Goal: Information Seeking & Learning: Learn about a topic

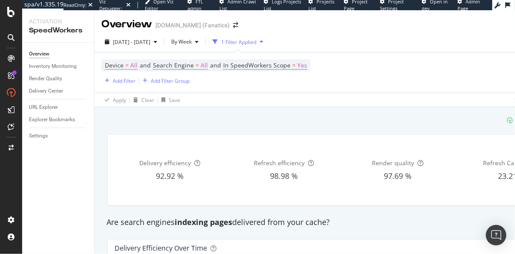
scroll to position [140, 0]
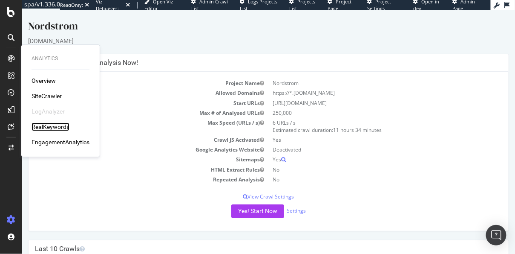
click at [52, 127] on div "RealKeywords" at bounding box center [51, 126] width 38 height 9
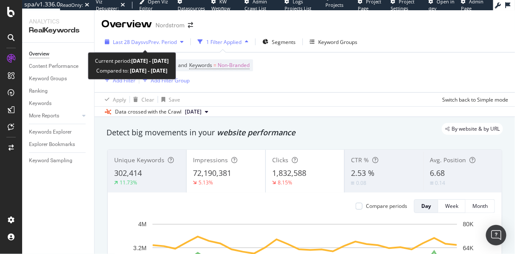
click at [178, 46] on div "Last 28 Days vs Prev. Period" at bounding box center [144, 41] width 86 height 13
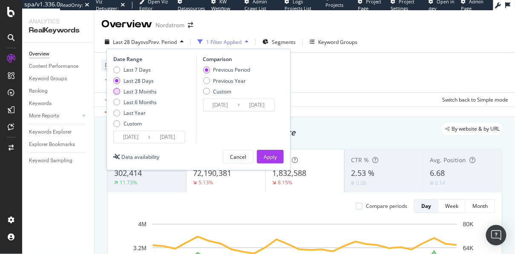
click at [139, 90] on div "Last 3 Months" at bounding box center [140, 91] width 33 height 7
type input "[DATE]"
click at [274, 157] on div "Apply" at bounding box center [270, 156] width 13 height 7
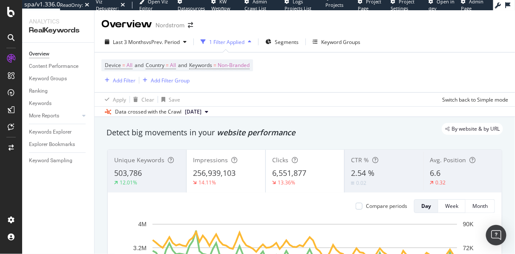
click at [309, 124] on div "By website & by URL" at bounding box center [300, 129] width 405 height 12
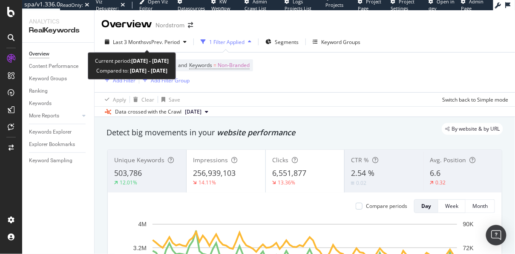
click at [150, 33] on div "Last 3 Months vs Prev. Period 1 Filter Applied Segments Keyword Groups Device =…" at bounding box center [305, 74] width 421 height 85
click at [148, 38] on div "Last 3 Months vs Prev. Period" at bounding box center [145, 41] width 89 height 13
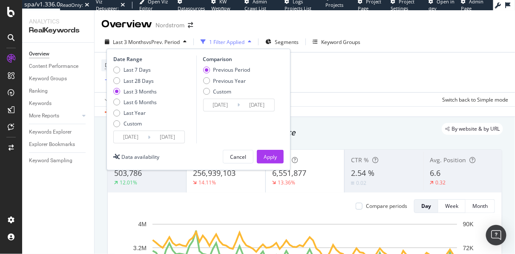
click at [148, 38] on div "Last 3 Months vs Prev. Period" at bounding box center [145, 41] width 89 height 13
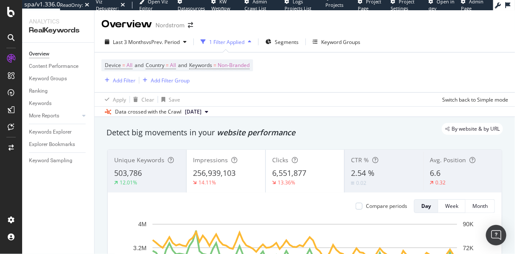
click at [356, 128] on div "By website & by URL" at bounding box center [300, 129] width 405 height 12
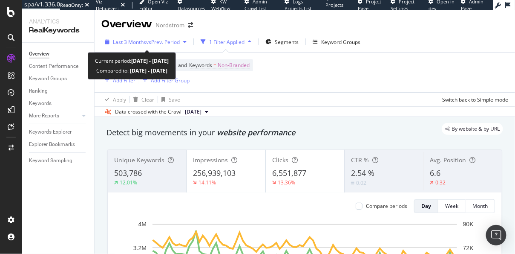
click at [137, 37] on div "Last 3 Months vs Prev. Period" at bounding box center [145, 41] width 89 height 13
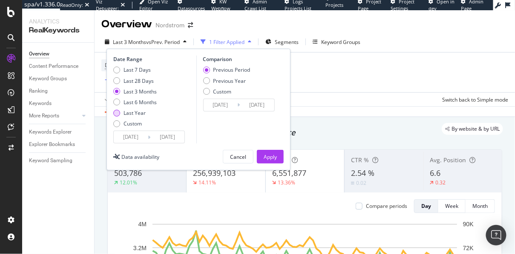
click at [134, 113] on div "Last Year" at bounding box center [135, 112] width 22 height 7
type input "[DATE]"
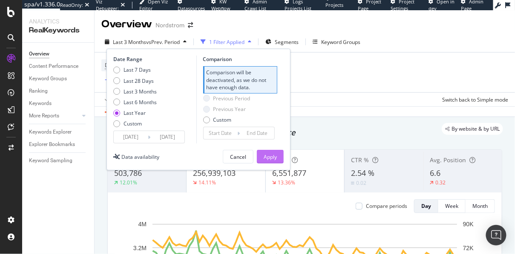
click at [274, 156] on div "Apply" at bounding box center [270, 156] width 13 height 7
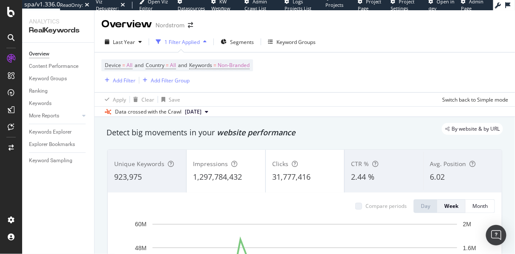
click at [216, 134] on div "By website & by URL" at bounding box center [300, 129] width 405 height 12
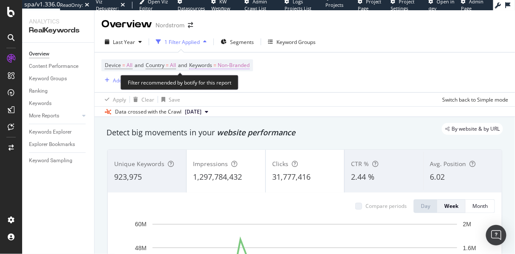
click at [240, 62] on span "Non-Branded" at bounding box center [234, 65] width 32 height 12
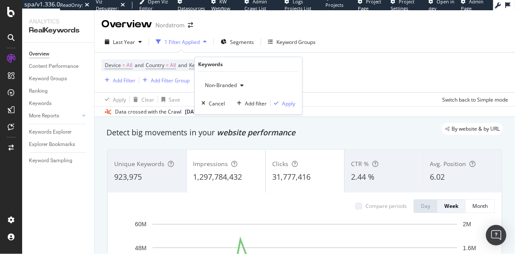
click at [227, 83] on span "Non-Branded" at bounding box center [219, 84] width 35 height 7
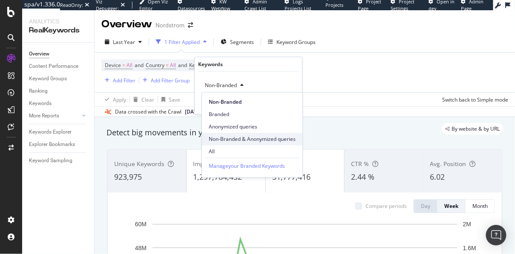
click at [228, 138] on span "Non-Branded & Anonymized queries" at bounding box center [252, 139] width 87 height 8
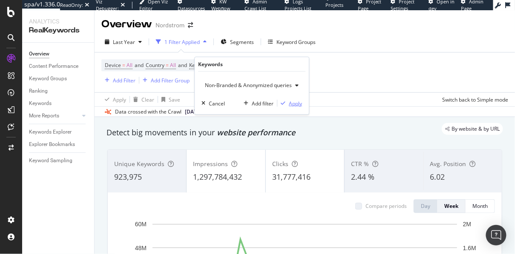
click at [294, 104] on div "Apply" at bounding box center [295, 102] width 13 height 7
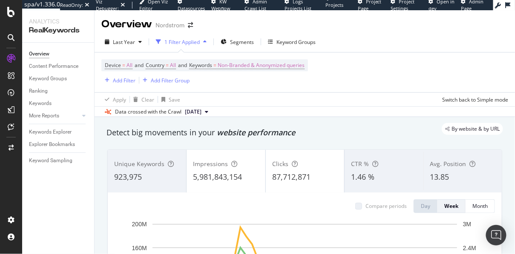
click at [192, 134] on div "By website & by URL" at bounding box center [300, 129] width 405 height 12
click at [234, 133] on div "By website & by URL" at bounding box center [300, 129] width 405 height 12
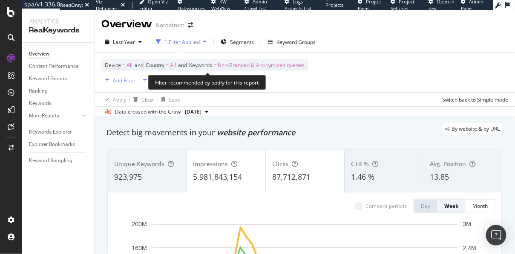
click at [269, 63] on span "Non-Branded & Anonymized queries" at bounding box center [261, 65] width 87 height 12
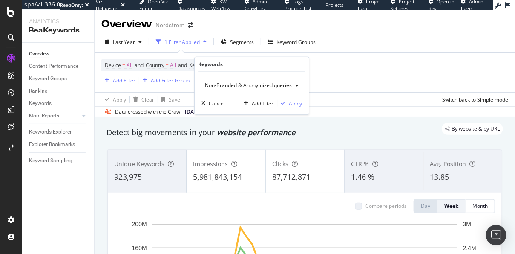
click at [244, 87] on span "Non-Branded & Anonymized queries" at bounding box center [247, 84] width 90 height 7
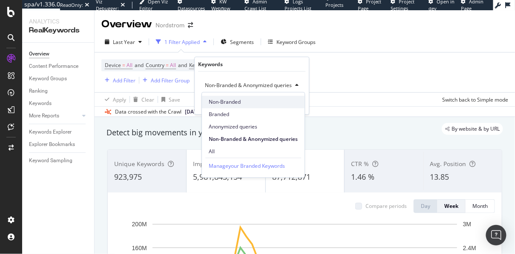
click at [222, 105] on span "Non-Branded" at bounding box center [253, 102] width 89 height 8
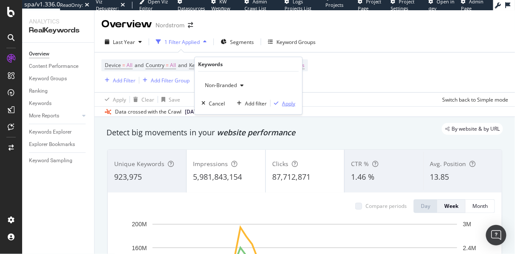
click at [291, 103] on div "Apply" at bounding box center [288, 102] width 13 height 7
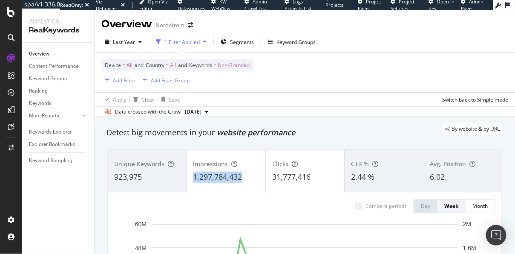
drag, startPoint x: 235, startPoint y: 176, endPoint x: 193, endPoint y: 176, distance: 41.8
click at [193, 176] on div "1,297,784,432" at bounding box center [226, 176] width 66 height 11
copy span "1,297,784,432"
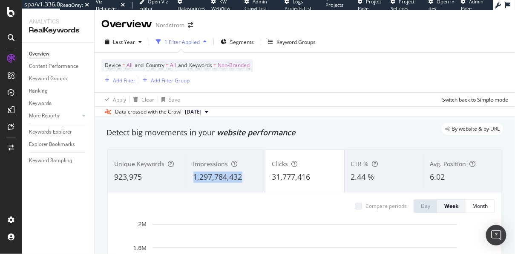
copy span "1,297,784,432"
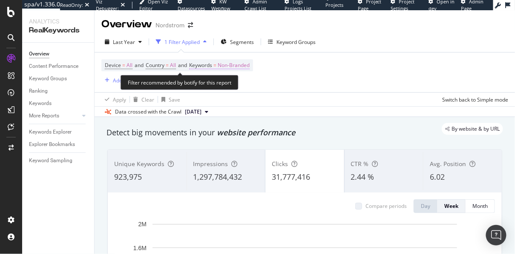
click at [236, 65] on span "Non-Branded" at bounding box center [234, 65] width 32 height 12
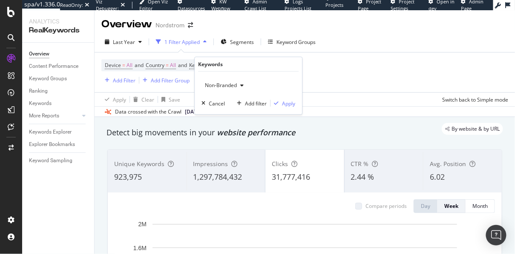
click at [215, 92] on button "Non-Branded" at bounding box center [225, 85] width 46 height 14
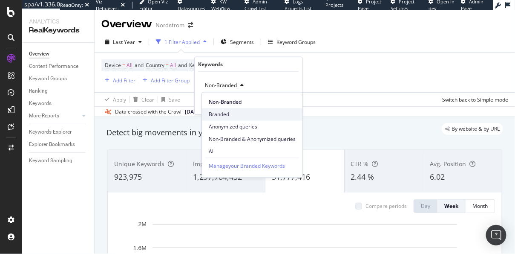
click at [215, 113] on span "Branded" at bounding box center [252, 114] width 87 height 8
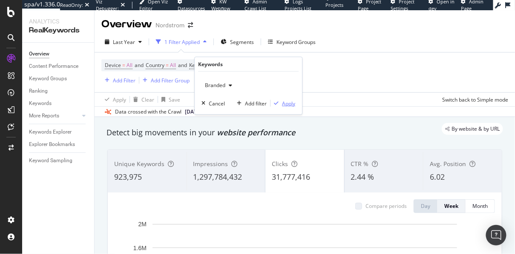
click at [295, 103] on div "Apply" at bounding box center [288, 102] width 13 height 7
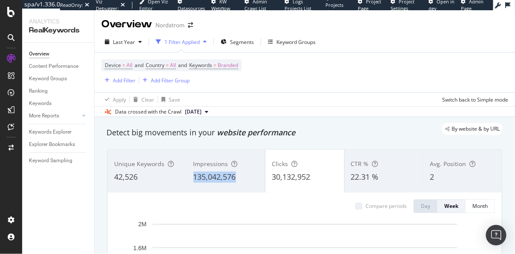
copy span "135,042,576"
drag, startPoint x: 250, startPoint y: 176, endPoint x: 194, endPoint y: 177, distance: 55.8
click at [194, 177] on div "135,042,576" at bounding box center [226, 176] width 66 height 11
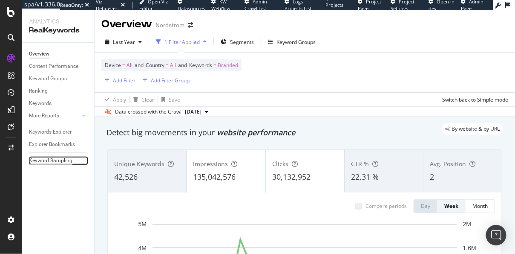
click at [42, 160] on div "Keyword Sampling" at bounding box center [50, 160] width 43 height 9
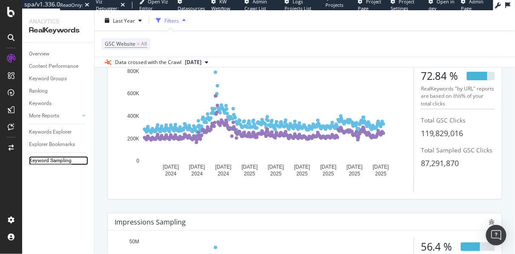
scroll to position [111, 0]
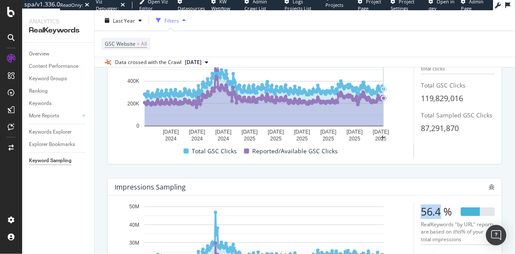
drag, startPoint x: 422, startPoint y: 210, endPoint x: 440, endPoint y: 211, distance: 17.9
click at [440, 211] on div "56.4 %" at bounding box center [437, 211] width 32 height 14
copy div "56.4"
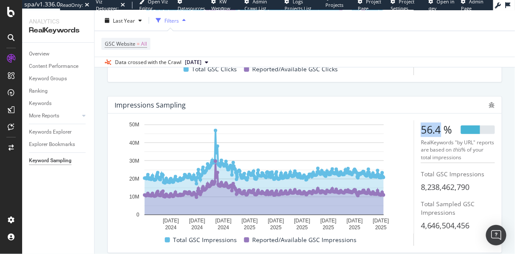
scroll to position [206, 0]
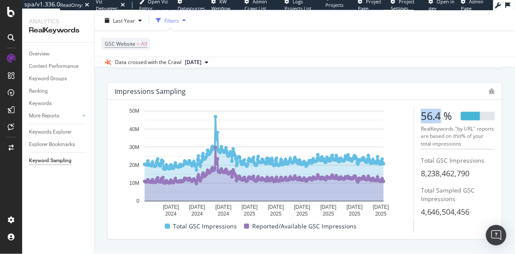
click at [422, 122] on div "56.4 %" at bounding box center [437, 116] width 32 height 14
click at [46, 51] on div "Overview" at bounding box center [39, 53] width 20 height 9
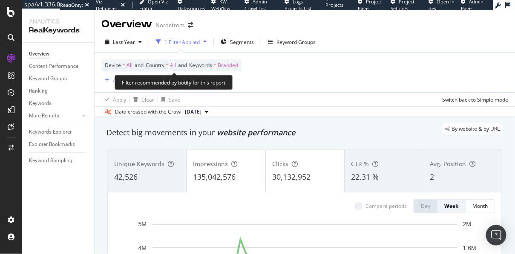
click at [231, 64] on span "Branded" at bounding box center [228, 65] width 20 height 12
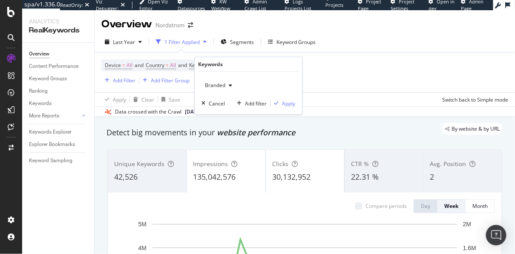
click at [216, 81] on div "Branded" at bounding box center [219, 85] width 34 height 13
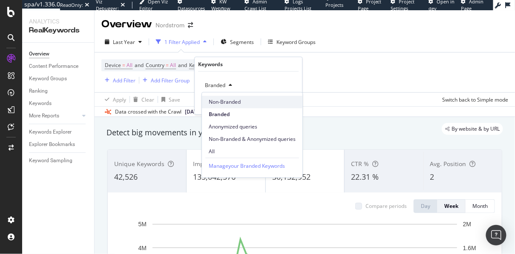
click at [221, 101] on span "Non-Branded" at bounding box center [252, 102] width 87 height 8
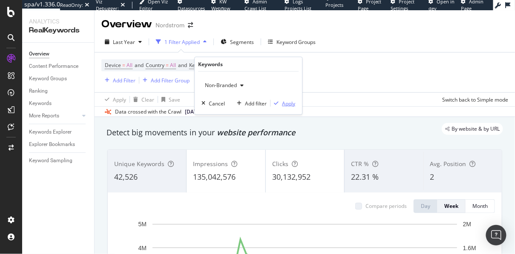
click at [277, 99] on div "Apply" at bounding box center [283, 103] width 25 height 8
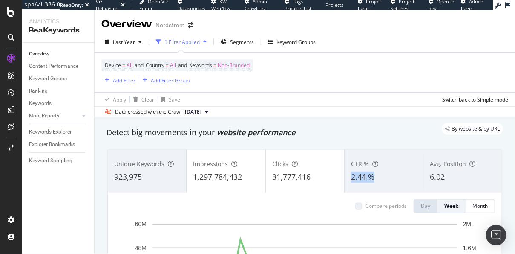
drag, startPoint x: 376, startPoint y: 177, endPoint x: 346, endPoint y: 175, distance: 29.9
click at [346, 175] on div "CTR % 2.44 %" at bounding box center [384, 171] width 78 height 38
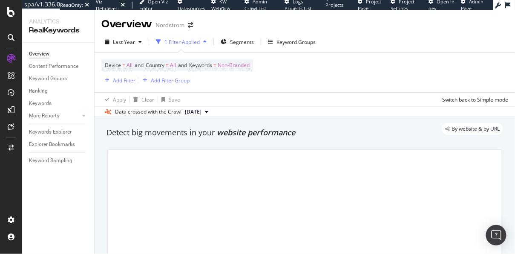
copy span "2.44 %"
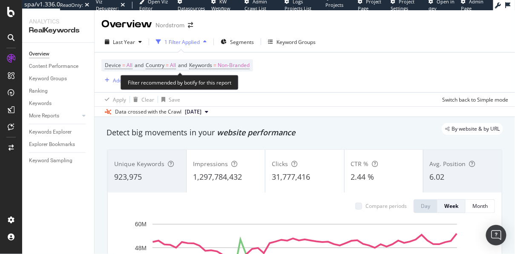
click at [229, 74] on div "Device = All and Country = All and Keywords = Non-Branded Add Filter Add Filter…" at bounding box center [177, 72] width 152 height 26
click at [229, 60] on span "Non-Branded" at bounding box center [234, 65] width 32 height 12
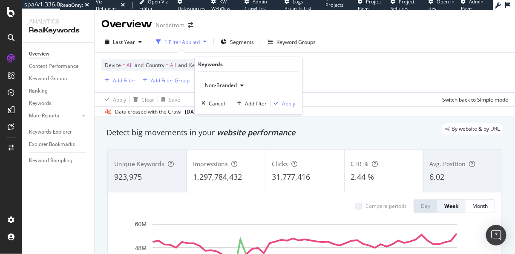
click at [218, 88] on span "Non-Branded" at bounding box center [219, 84] width 35 height 7
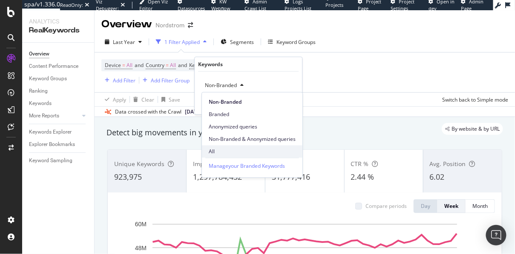
click at [216, 146] on div "All" at bounding box center [252, 151] width 101 height 12
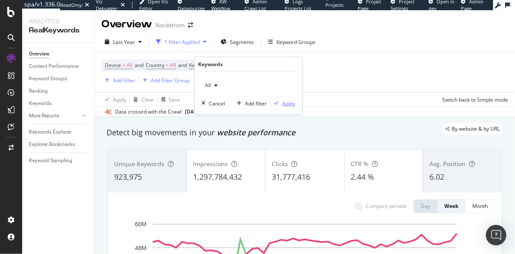
click at [286, 101] on div "Apply" at bounding box center [288, 102] width 13 height 7
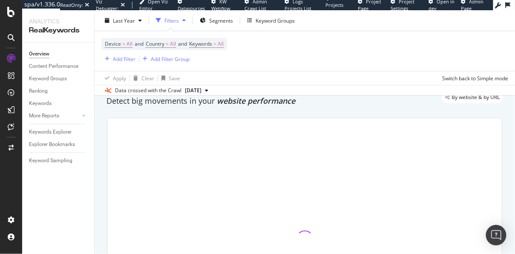
scroll to position [32, 0]
click at [43, 160] on div "Keyword Sampling" at bounding box center [50, 160] width 43 height 9
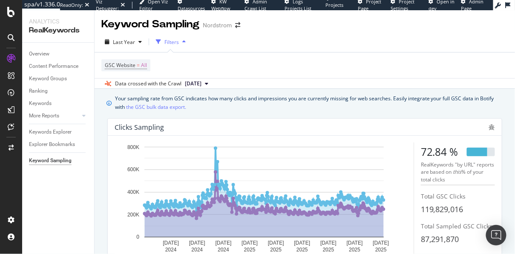
click at [429, 211] on span "119,829,016" at bounding box center [442, 209] width 43 height 10
drag, startPoint x: 429, startPoint y: 211, endPoint x: 458, endPoint y: 210, distance: 29.0
click at [458, 210] on span "119,829,016" at bounding box center [442, 209] width 43 height 10
copy span "119,829,016"
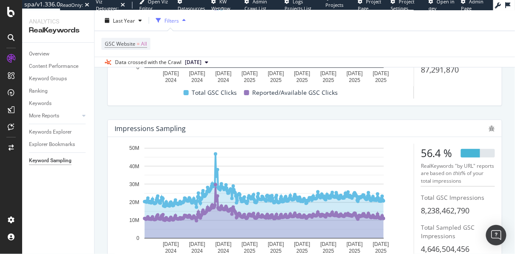
scroll to position [169, 0]
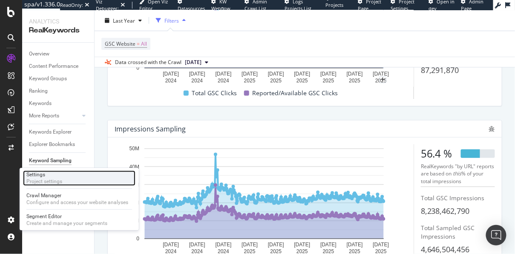
click at [53, 177] on div "Settings" at bounding box center [44, 174] width 36 height 7
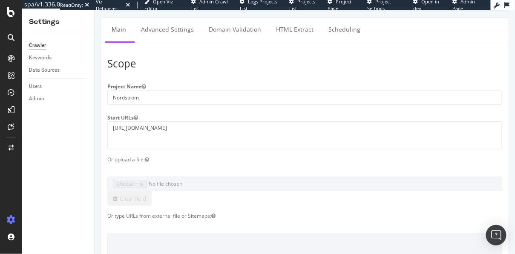
scroll to position [49, 0]
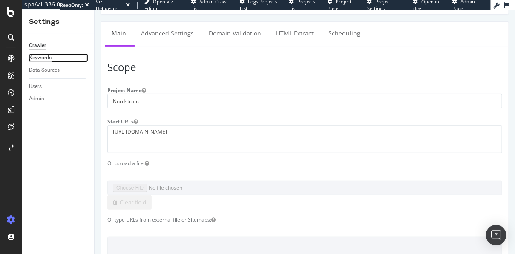
click at [38, 58] on div "Keywords" at bounding box center [40, 57] width 23 height 9
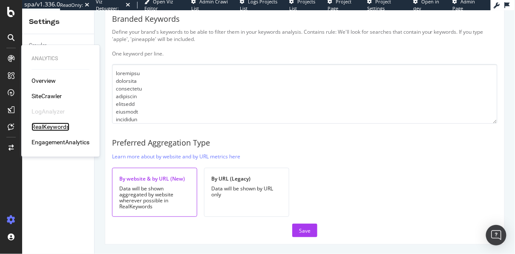
click at [46, 125] on div "RealKeywords" at bounding box center [51, 126] width 38 height 9
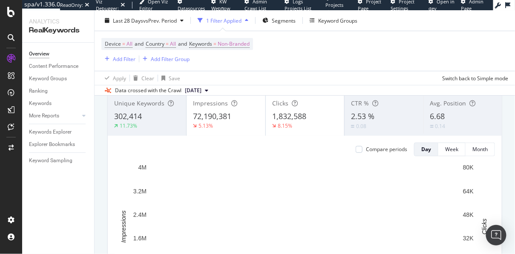
scroll to position [53, 0]
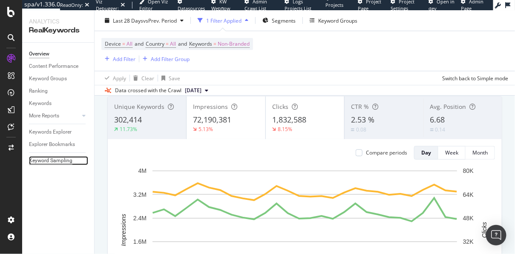
click at [45, 160] on div "Keyword Sampling" at bounding box center [50, 160] width 43 height 9
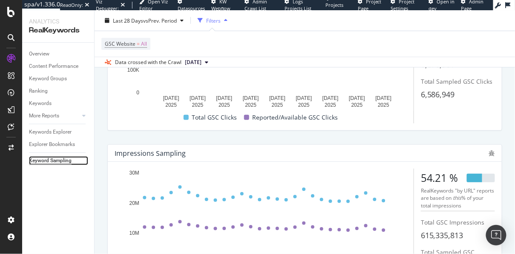
scroll to position [139, 0]
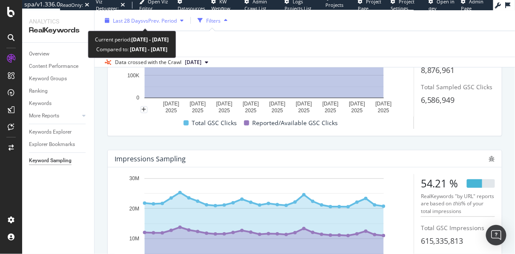
click at [163, 22] on span "vs Prev. Period" at bounding box center [160, 20] width 34 height 7
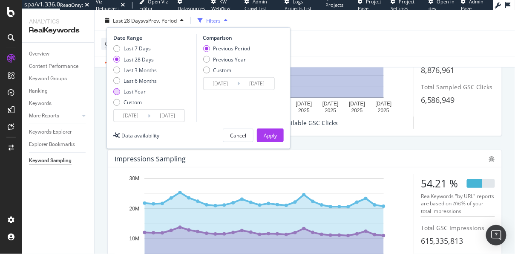
click at [133, 92] on div "Last Year" at bounding box center [135, 91] width 22 height 7
type input "[DATE]"
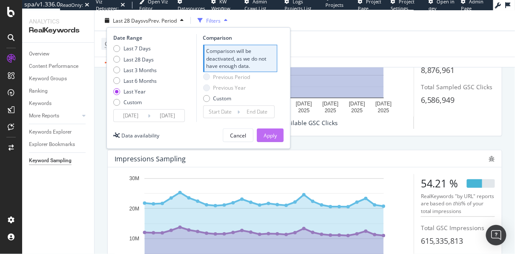
click at [270, 132] on div "Apply" at bounding box center [270, 134] width 13 height 7
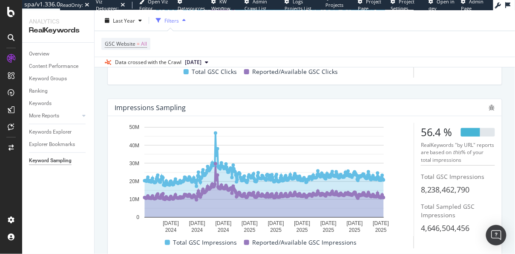
scroll to position [219, 0]
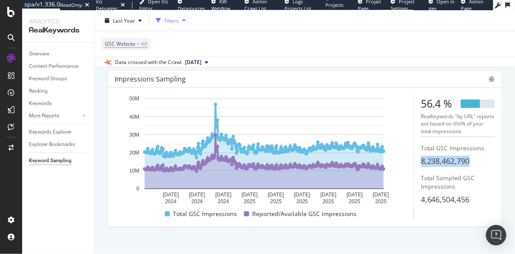
drag, startPoint x: 418, startPoint y: 162, endPoint x: 487, endPoint y: 165, distance: 68.3
click at [487, 165] on div "[DATE] [DATE] [DATE] [DATE] [DATE] [DATE] [DATE] [DATE] [DATE] 0 10M 20M 30M 40…" at bounding box center [305, 156] width 381 height 125
click at [40, 52] on div "Overview" at bounding box center [39, 53] width 20 height 9
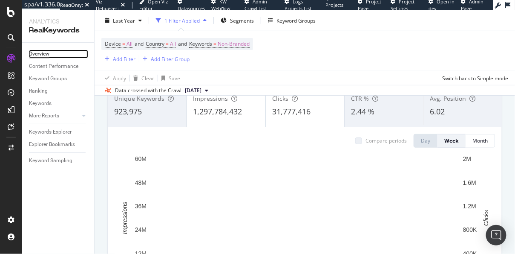
scroll to position [49, 0]
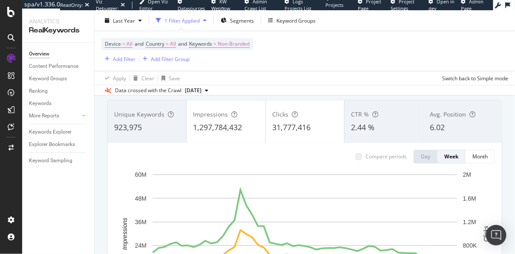
click at [306, 96] on div "Unique Keywords 923,975 Impressions 1,297,784,432 Clicks 31,777,416 CTR % 2.44 …" at bounding box center [304, 221] width 405 height 256
click at [306, 95] on div "Unique Keywords 923,975 Impressions 1,297,784,432 Clicks 31,777,416 CTR % 2.44 …" at bounding box center [304, 221] width 405 height 256
click at [337, 87] on div "Data crossed with the Crawl [DATE]" at bounding box center [305, 90] width 421 height 10
